Goal: Task Accomplishment & Management: Use online tool/utility

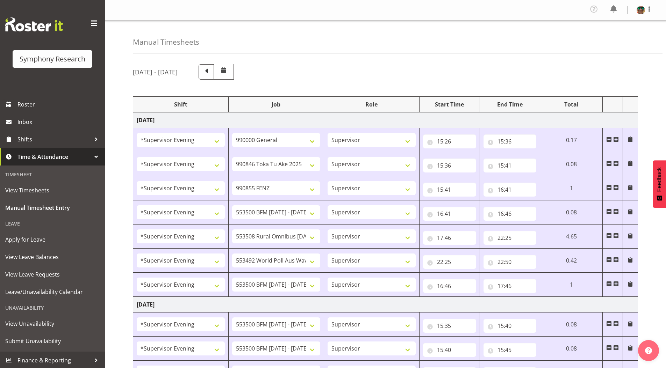
select select "4583"
select select "743"
select select "4583"
select select "9426"
select select "4583"
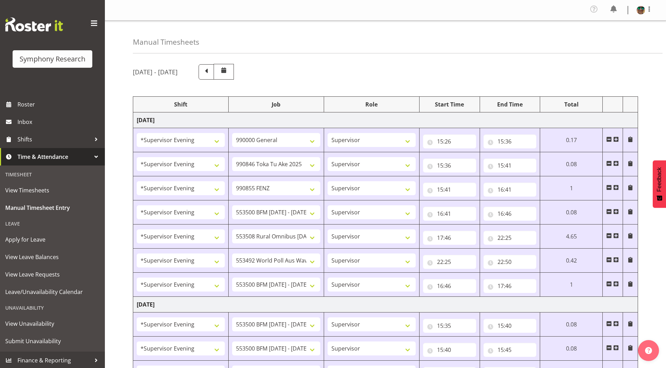
select select "9636"
select select "4583"
select select "10242"
select select "4583"
select select "10536"
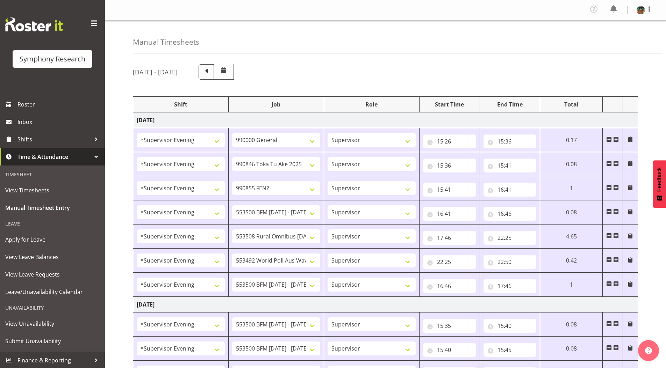
select select "4583"
select select "10499"
select select "4583"
select select "10242"
select select "4583"
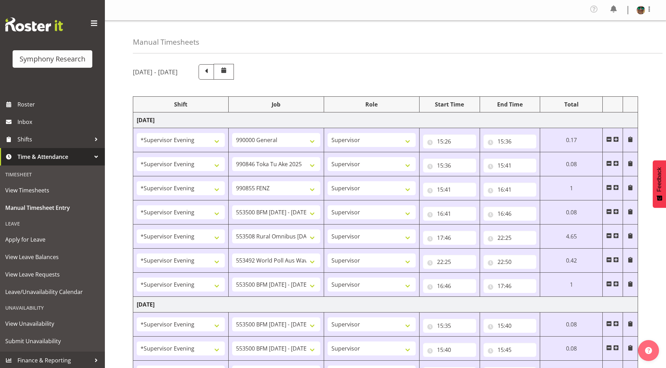
select select "10242"
select select "4583"
select select "10242"
select select "4583"
select select "9426"
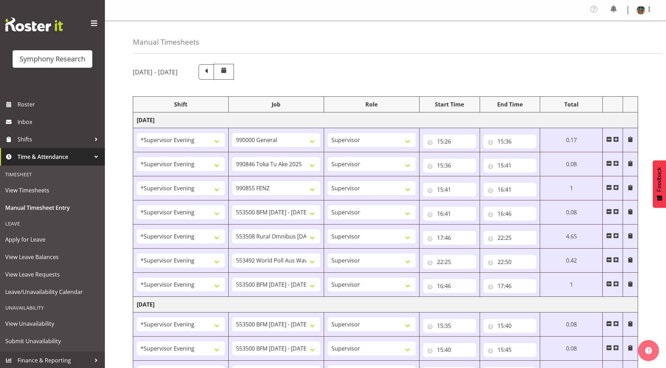
select select "4583"
select select "10549"
select select "4583"
select select "9636"
select select "4583"
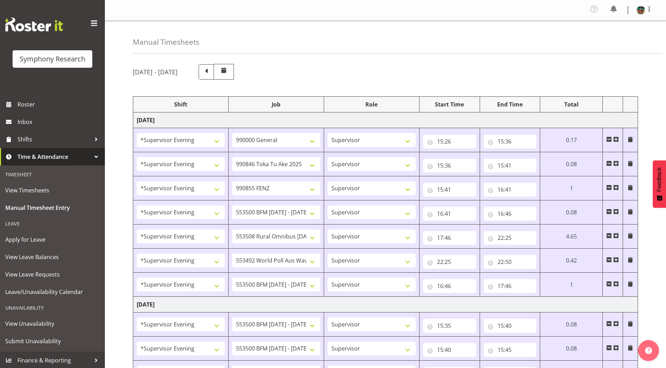
select select "10536"
select select "4583"
select select "743"
select select "4583"
select select "10242"
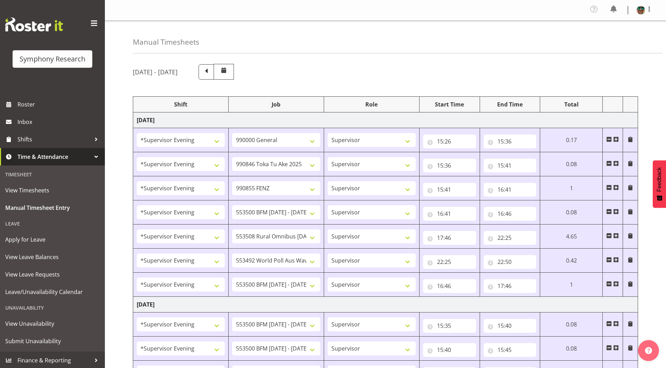
select select "4583"
select select "10242"
select select "4583"
select select "9426"
select select "4583"
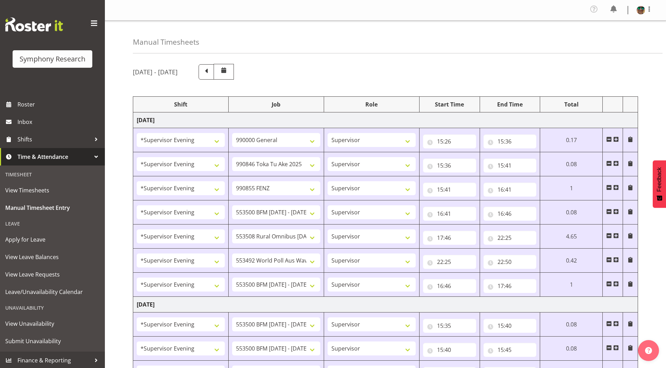
select select "10549"
select select "4583"
select select "9636"
select select "4583"
select select "10574"
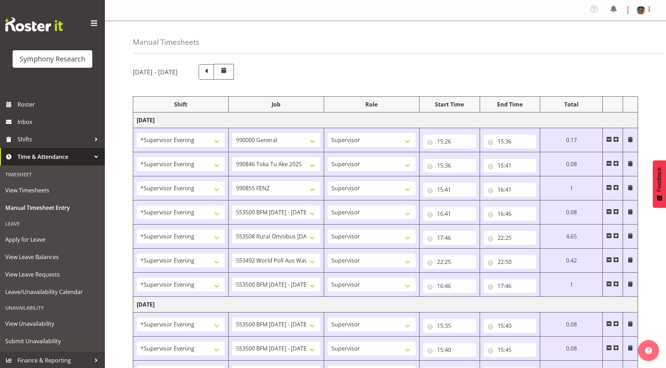
select select "4583"
select select "10536"
select select "4583"
select select "10242"
select select "4583"
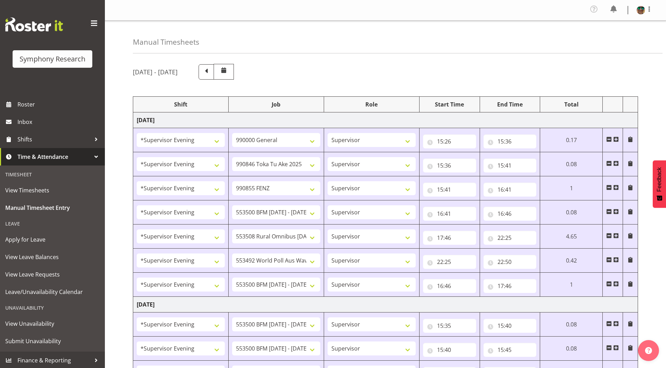
select select "10242"
select select "4583"
select select "10549"
select select "4583"
select select "10576"
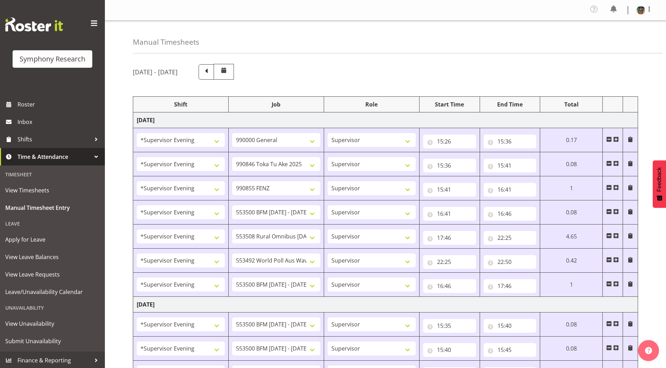
select select "4583"
select select "9426"
select select "4583"
select select "9636"
select select "4583"
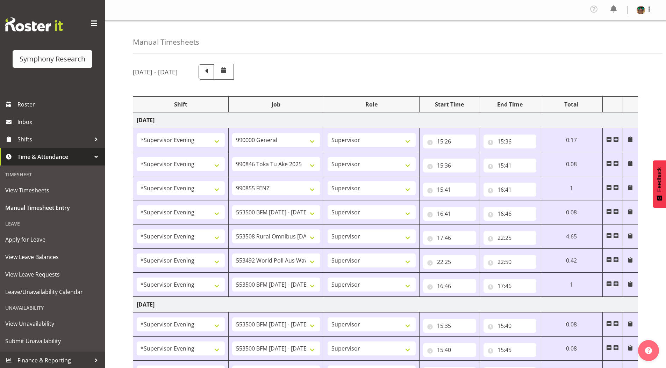
select select "10527"
select select "19170"
select select "10242"
select select "19170"
select select "10242"
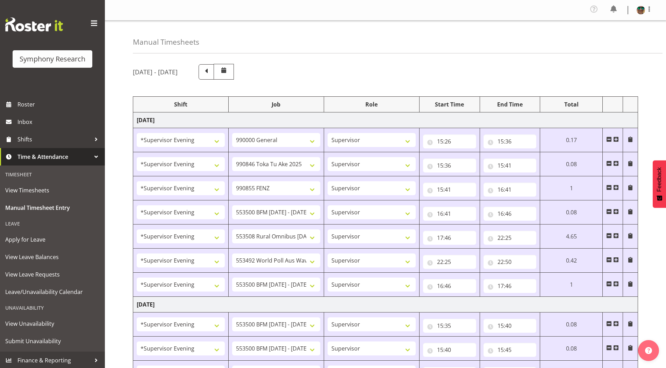
select select "19170"
select select "10549"
select select "19170"
select select "10576"
select select "19170"
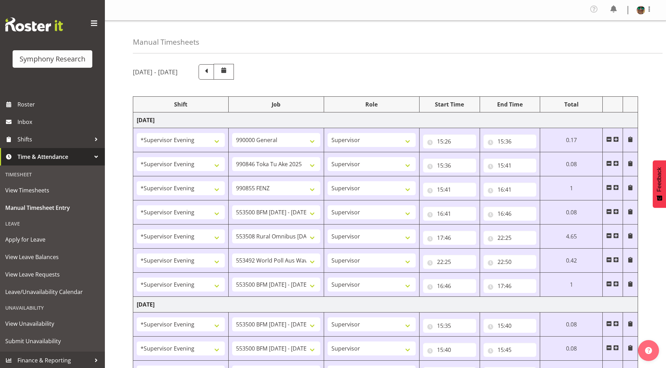
select select "9426"
select select "19170"
select select "9636"
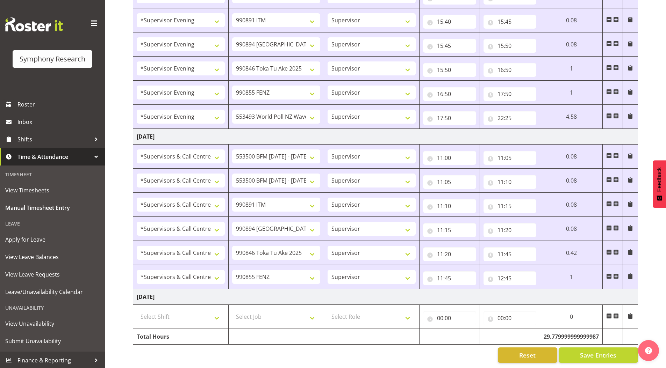
scroll to position [767, 0]
